Goal: Use online tool/utility

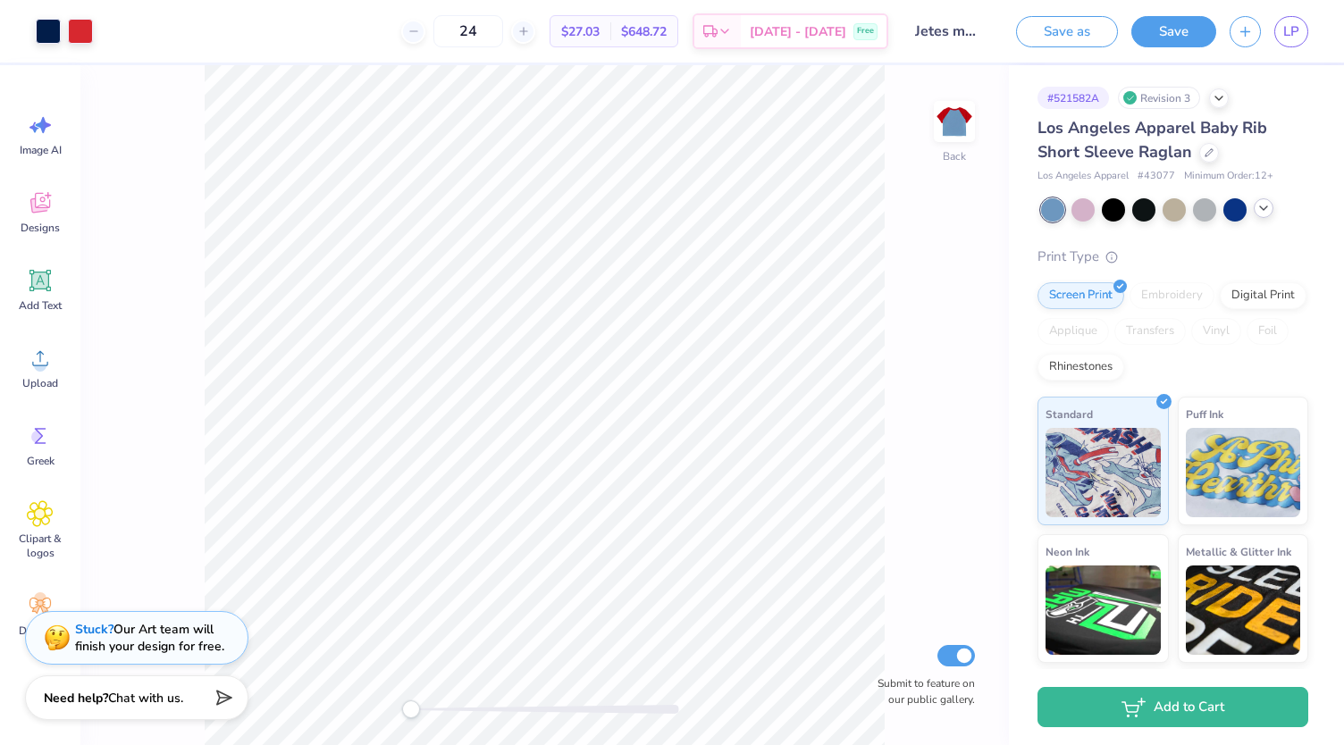
click at [1266, 212] on icon at bounding box center [1264, 208] width 14 height 14
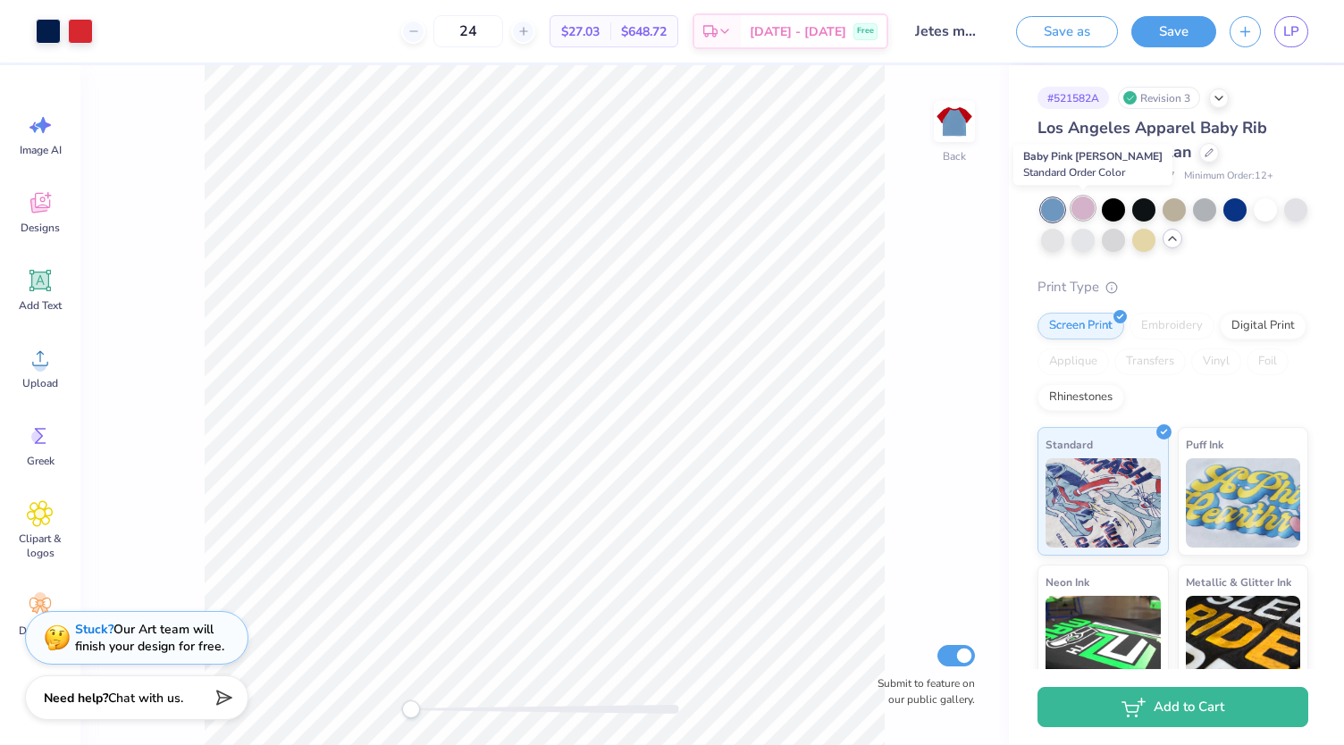
click at [1077, 210] on div at bounding box center [1083, 208] width 23 height 23
click at [1064, 242] on div at bounding box center [1052, 238] width 23 height 23
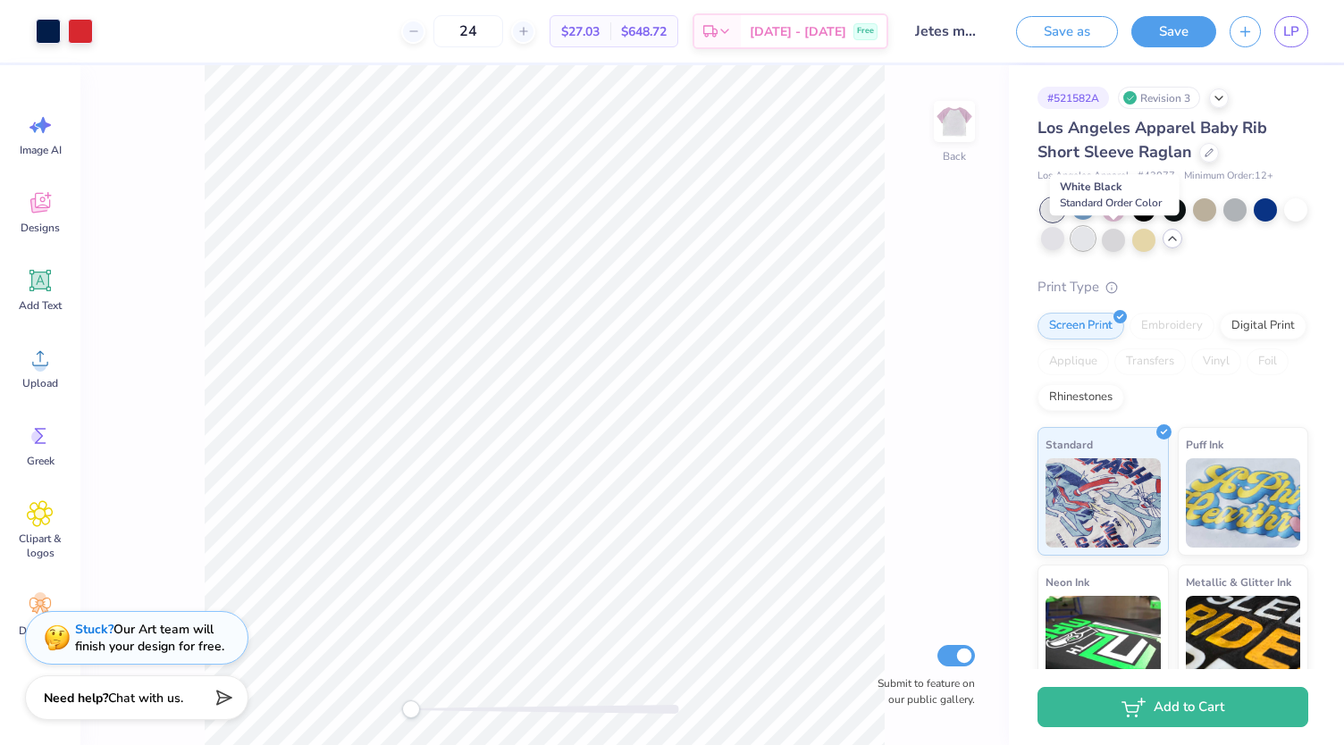
click at [1095, 242] on div at bounding box center [1083, 238] width 23 height 23
click at [1125, 241] on div at bounding box center [1113, 238] width 23 height 23
click at [1242, 206] on div at bounding box center [1235, 208] width 23 height 23
click at [1284, 220] on div at bounding box center [1295, 208] width 23 height 23
